Goal: Task Accomplishment & Management: Use online tool/utility

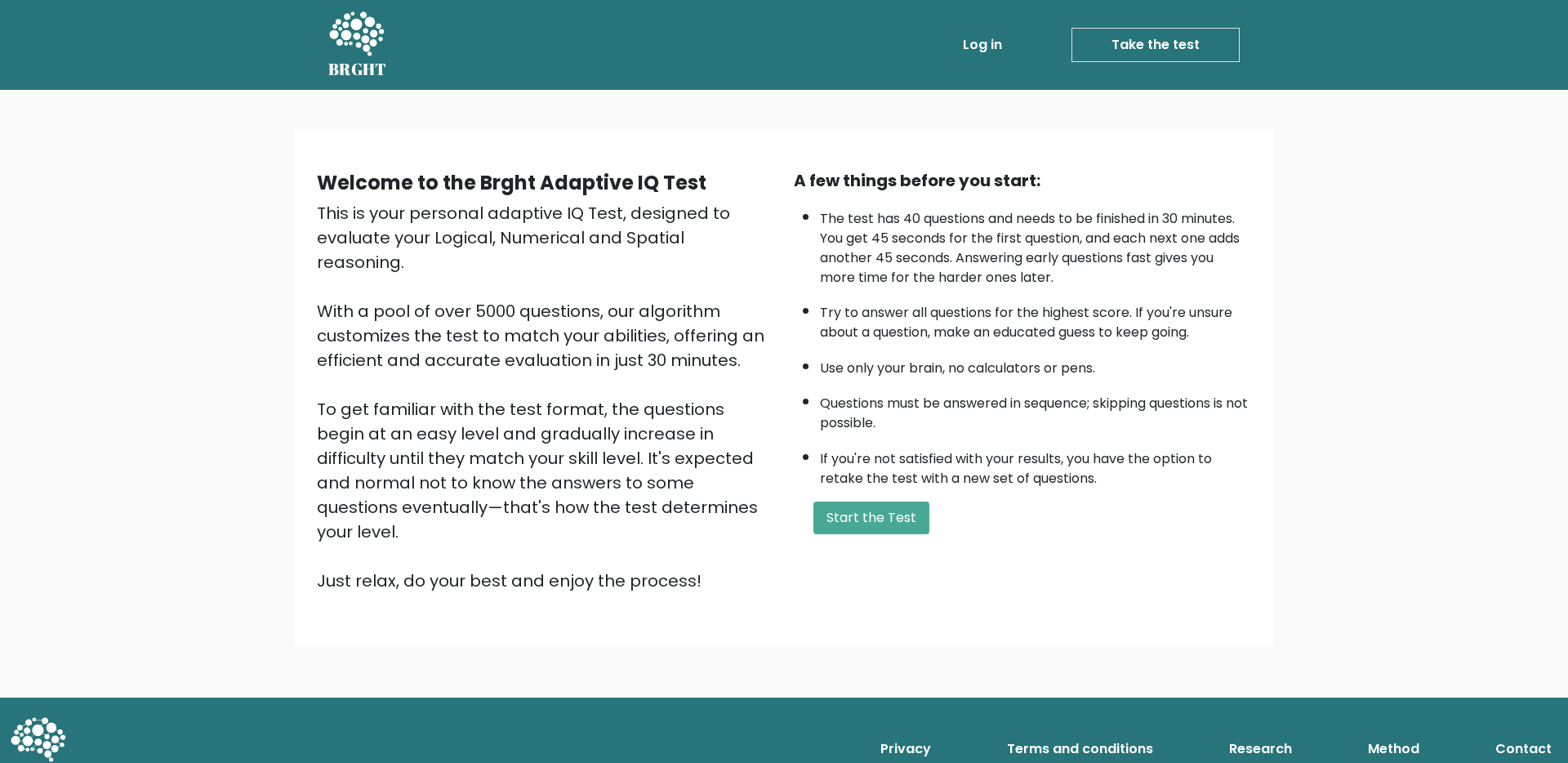
click at [876, 534] on div "A few things before you start: The test has 40 questions and needs to be finish…" at bounding box center [1023, 381] width 477 height 425
click at [881, 527] on button "Start the Test" at bounding box center [872, 518] width 116 height 33
click at [781, 127] on div "Welcome to the Brght Adaptive IQ Test This is your personal adaptive IQ Test, d…" at bounding box center [784, 394] width 1568 height 608
click at [559, 241] on div "This is your personal adaptive IQ Test, designed to evaluate your Logical, Nume…" at bounding box center [545, 397] width 457 height 392
drag, startPoint x: 556, startPoint y: 241, endPoint x: 545, endPoint y: 233, distance: 13.6
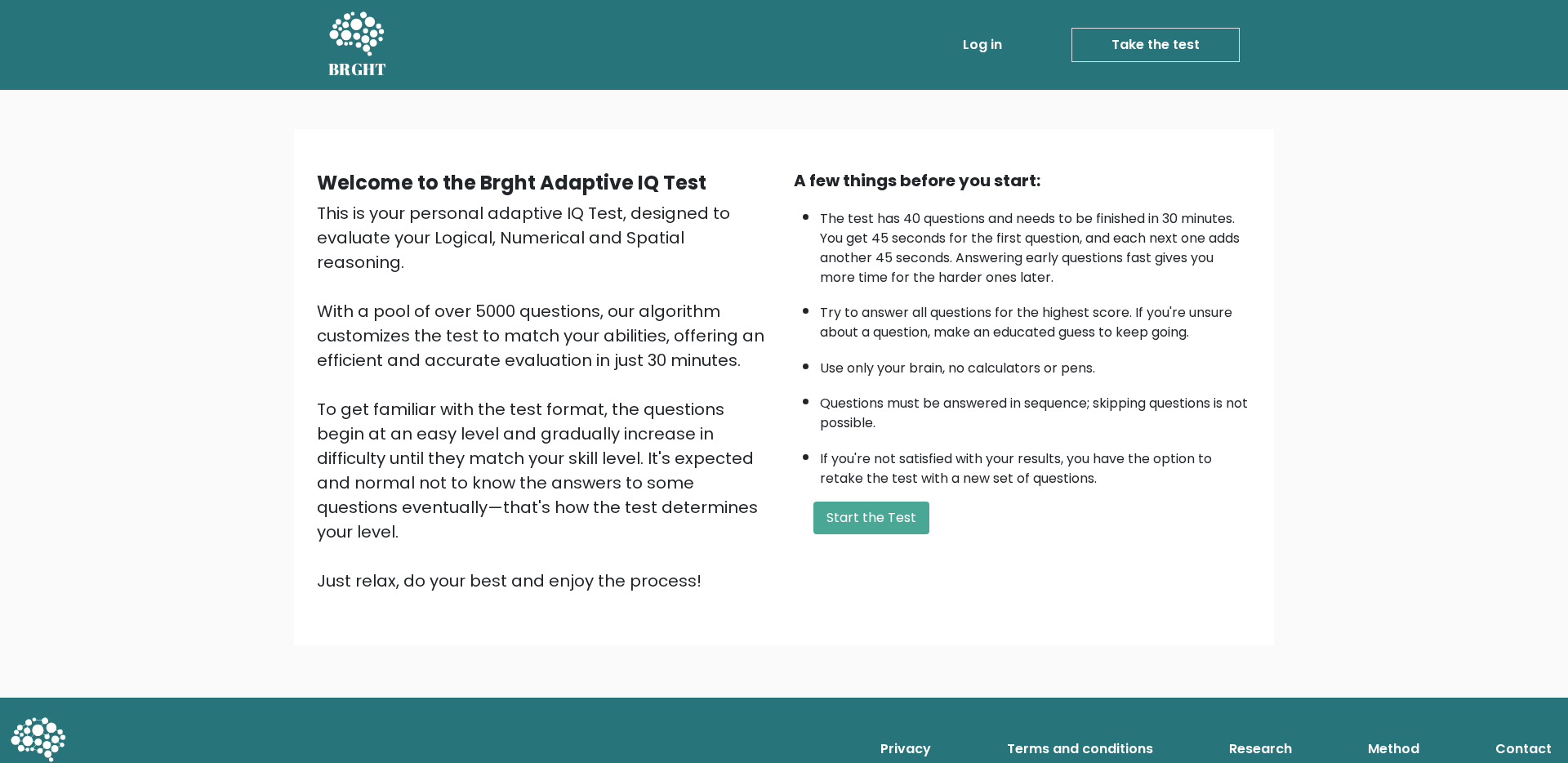
click at [553, 240] on div "This is your personal adaptive IQ Test, designed to evaluate your Logical, Nume…" at bounding box center [545, 397] width 457 height 392
click at [664, 232] on div "This is your personal adaptive IQ Test, designed to evaluate your Logical, Nume…" at bounding box center [545, 397] width 457 height 392
click at [656, 240] on div "This is your personal adaptive IQ Test, designed to evaluate your Logical, Nume…" at bounding box center [545, 397] width 457 height 392
click at [655, 240] on div "This is your personal adaptive IQ Test, designed to evaluate your Logical, Nume…" at bounding box center [545, 397] width 457 height 392
click at [658, 240] on div "This is your personal adaptive IQ Test, designed to evaluate your Logical, Nume…" at bounding box center [545, 397] width 457 height 392
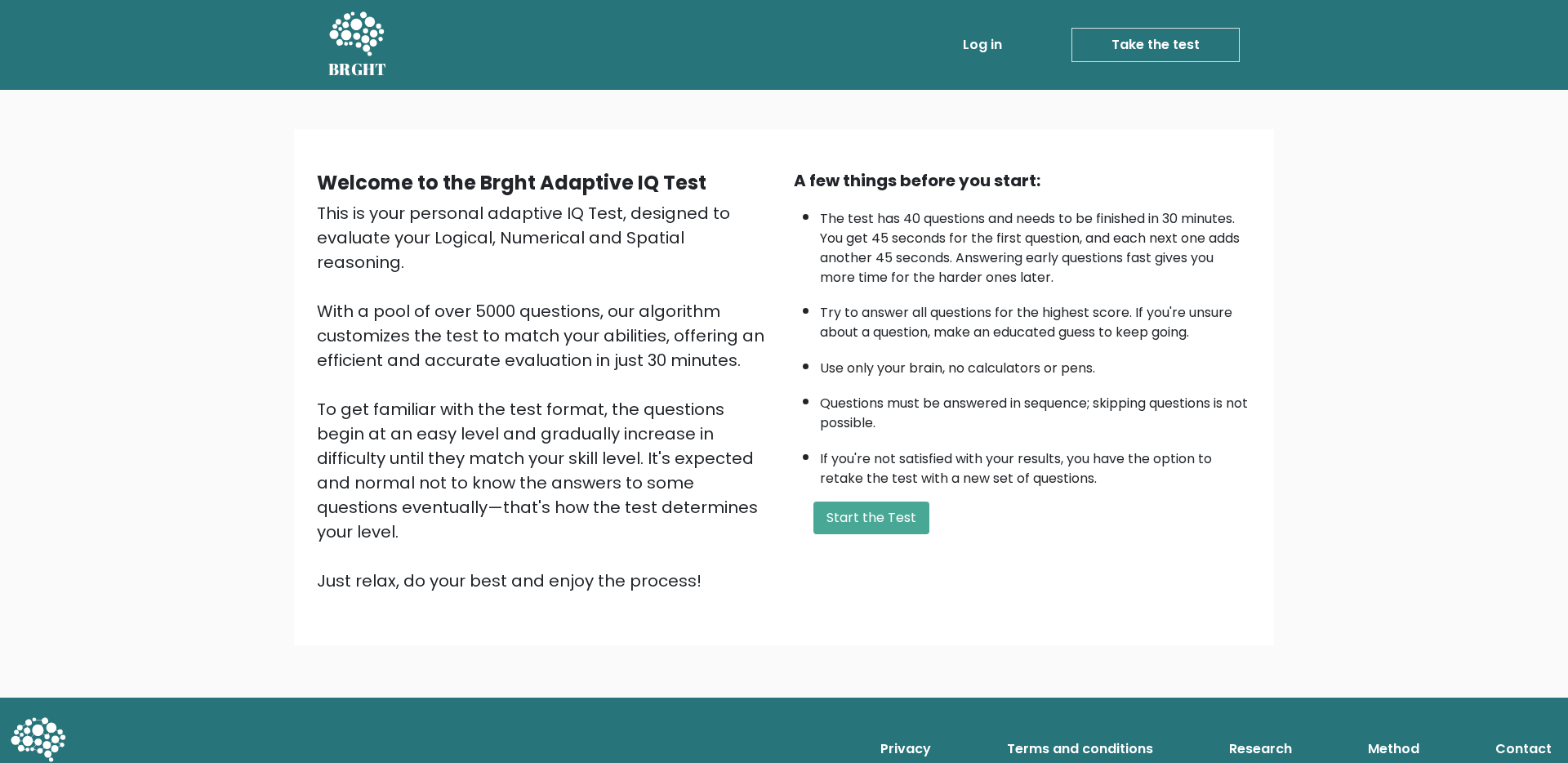
click at [726, 237] on div "This is your personal adaptive IQ Test, designed to evaluate your Logical, Nume…" at bounding box center [545, 397] width 457 height 392
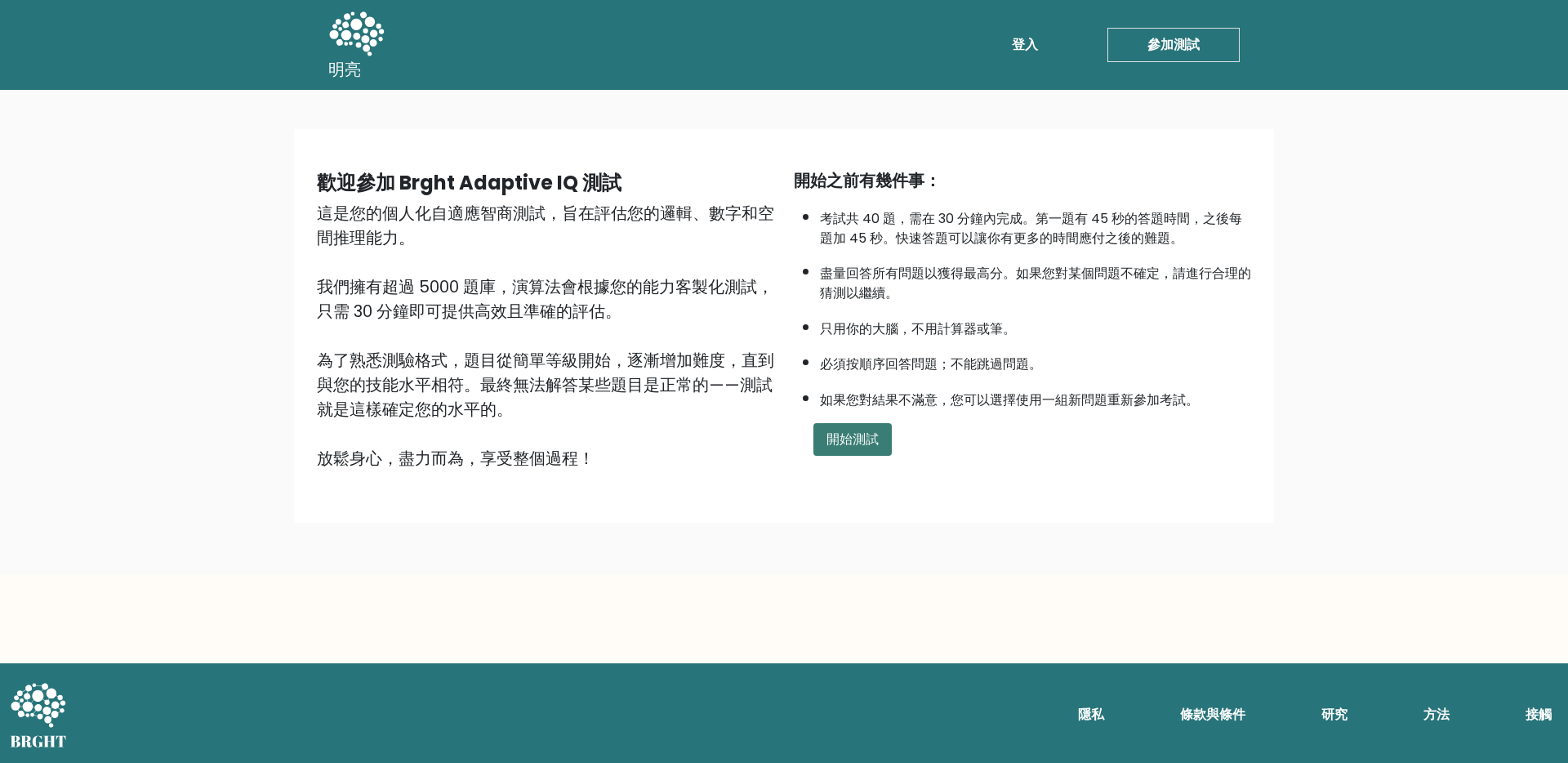
click at [856, 449] on button "開始測試" at bounding box center [853, 439] width 79 height 33
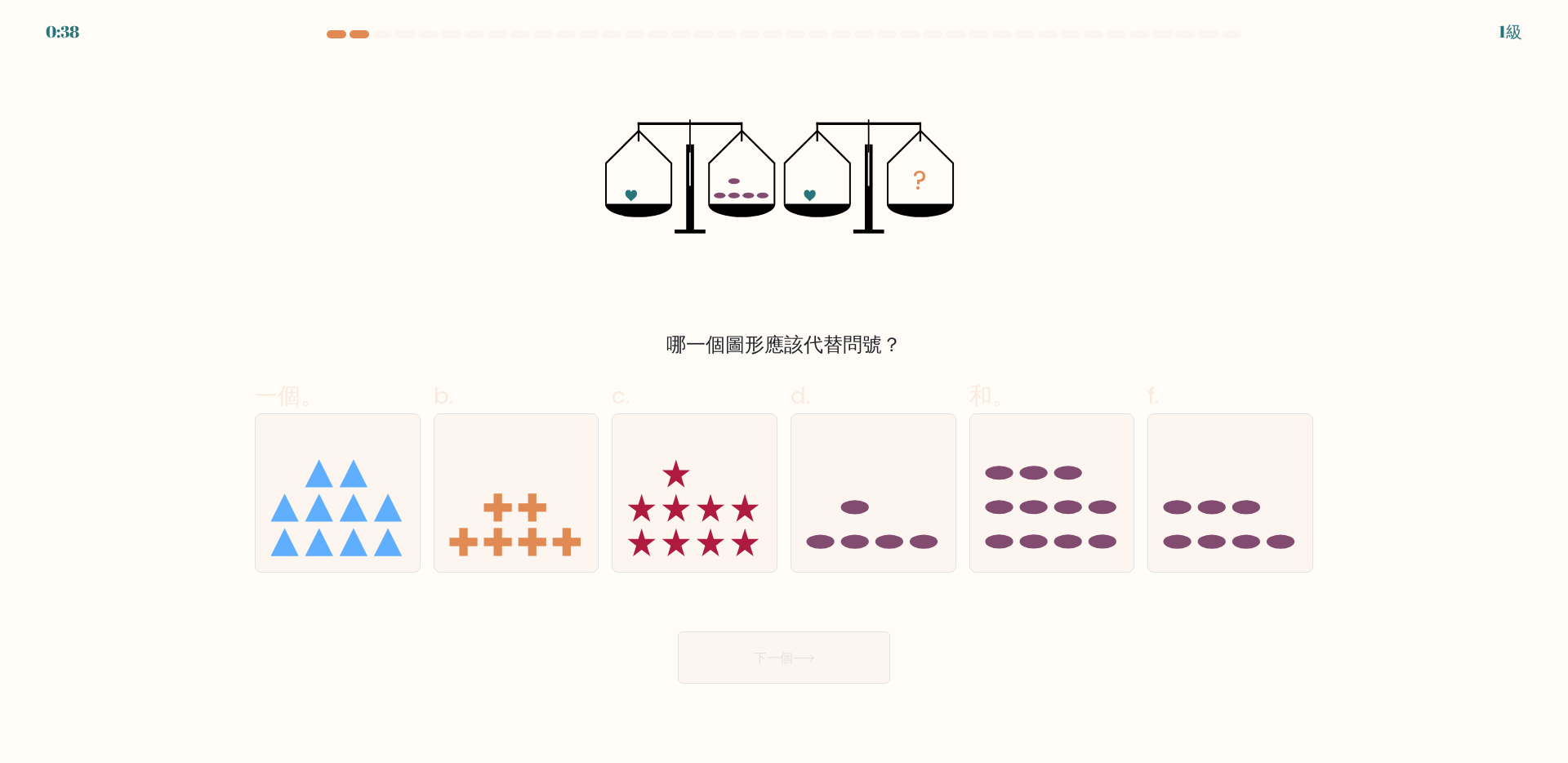
click at [523, 109] on div "? 哪一個圖形應該代替問號？" at bounding box center [784, 211] width 1078 height 298
click at [364, 161] on div "? Which figure should replace the question mark?" at bounding box center [784, 211] width 1078 height 298
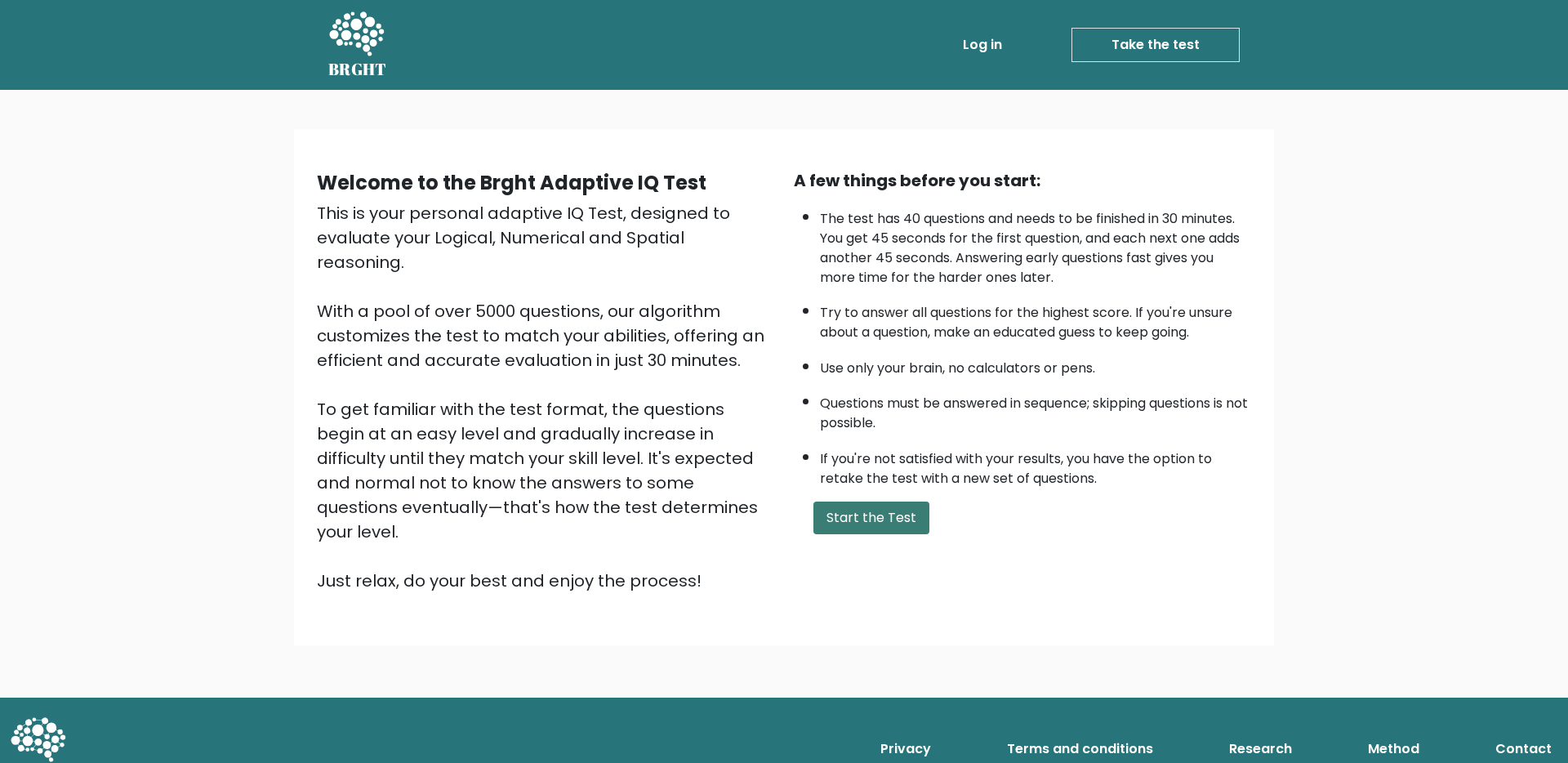
click at [904, 529] on button "Start the Test" at bounding box center [872, 518] width 116 height 33
click at [861, 520] on button "Start the Test" at bounding box center [872, 518] width 116 height 33
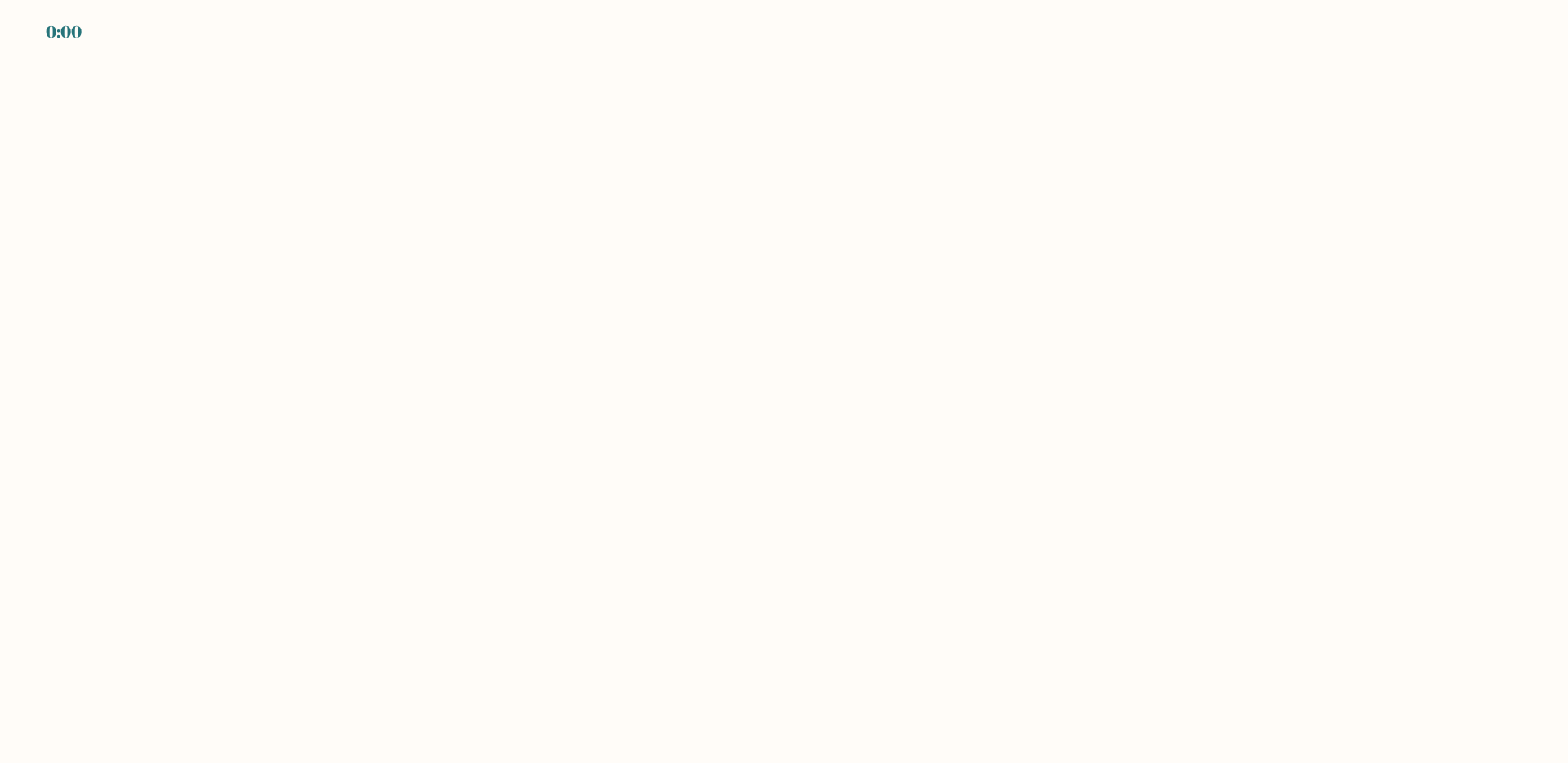
click at [412, 121] on body "0:00" at bounding box center [784, 382] width 1568 height 763
